Goal: Subscribe to service/newsletter

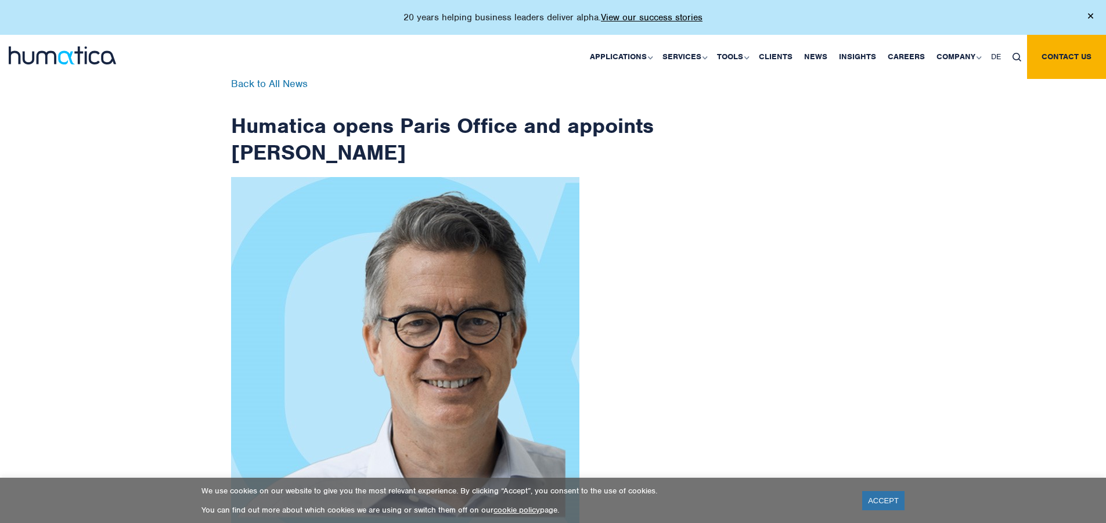
scroll to position [1851, 0]
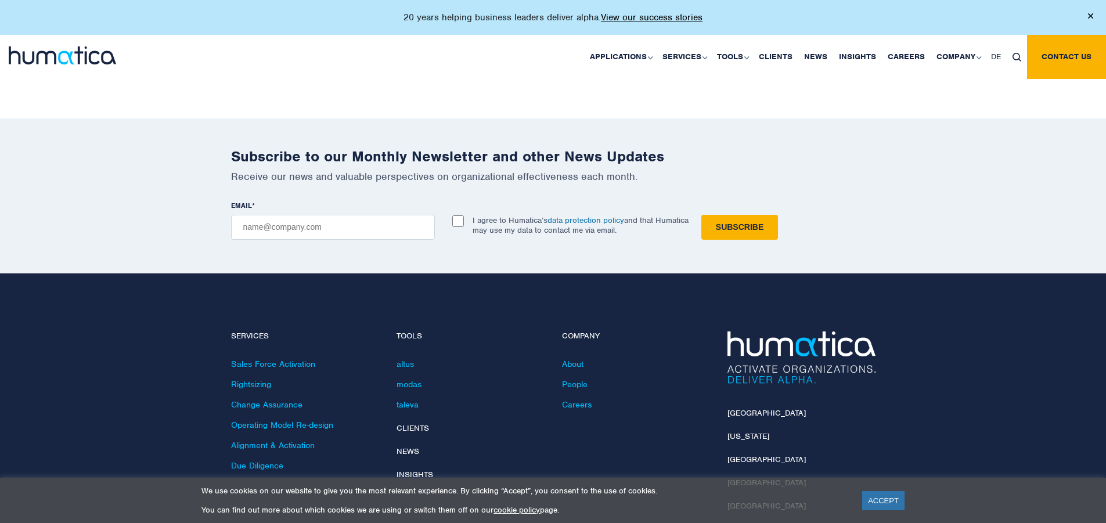
checkbox input "true"
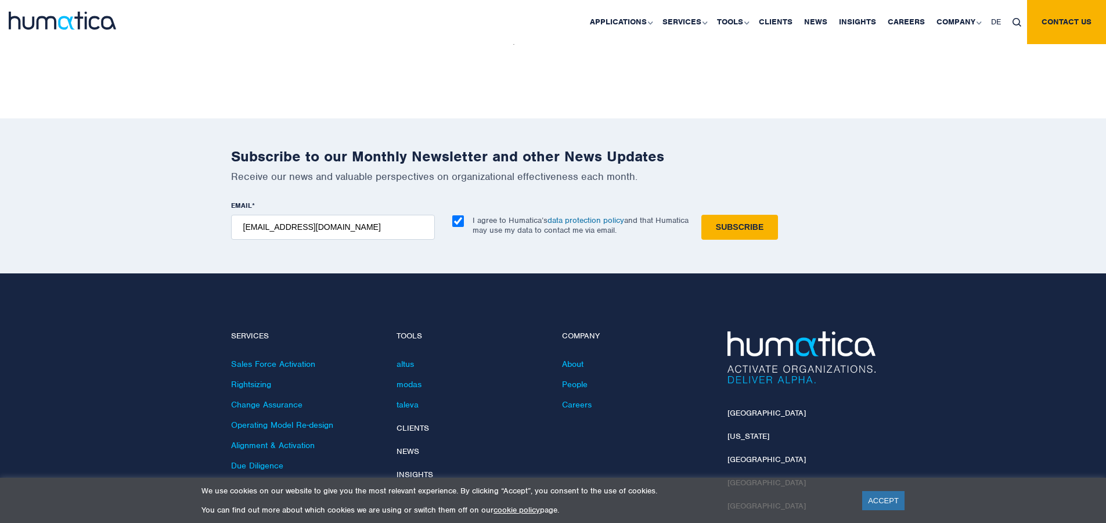
type input "[EMAIL_ADDRESS][DOMAIN_NAME]"
click at [701, 215] on input "Subscribe" at bounding box center [739, 227] width 77 height 25
